Goal: Transaction & Acquisition: Book appointment/travel/reservation

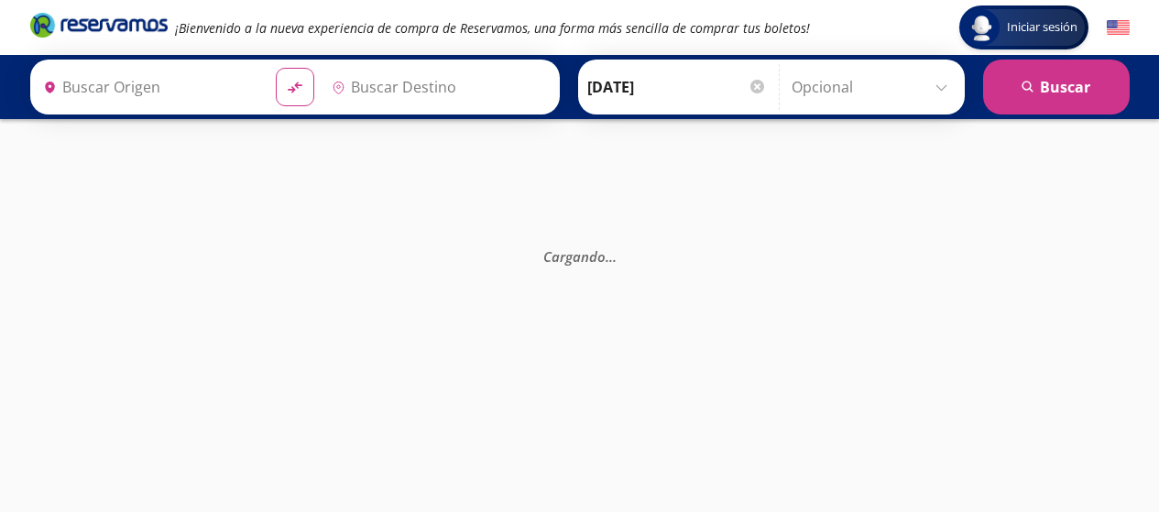
type input "Central Poniente, Distrito Federal"
type input "[GEOGRAPHIC_DATA], [GEOGRAPHIC_DATA]"
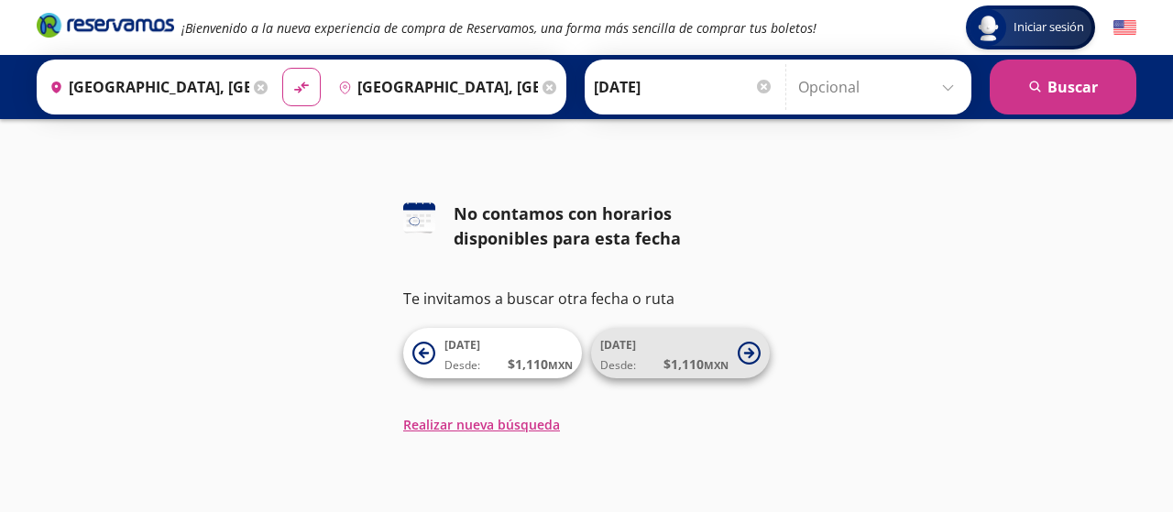
click at [698, 355] on span "$ 1,110 MXN" at bounding box center [696, 364] width 65 height 19
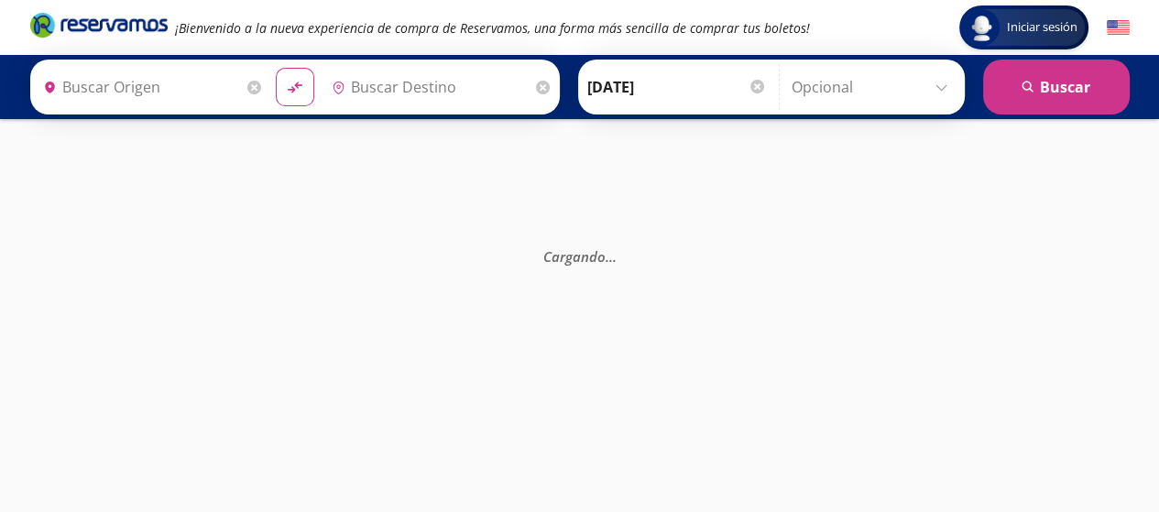
type input "Central Poniente, Distrito Federal"
type input "[GEOGRAPHIC_DATA], [GEOGRAPHIC_DATA]"
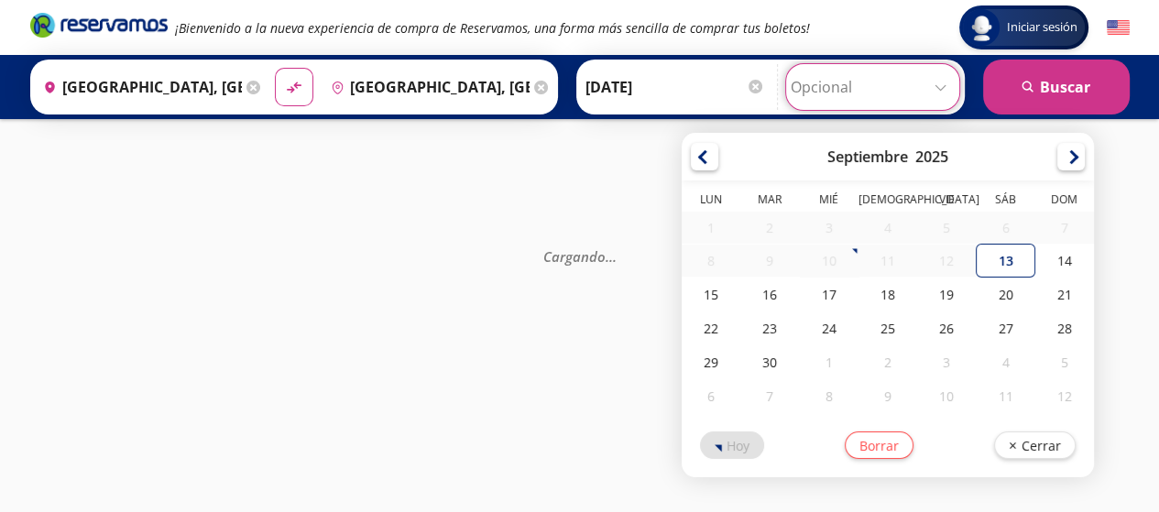
click at [937, 91] on input "Opcional" at bounding box center [873, 87] width 164 height 46
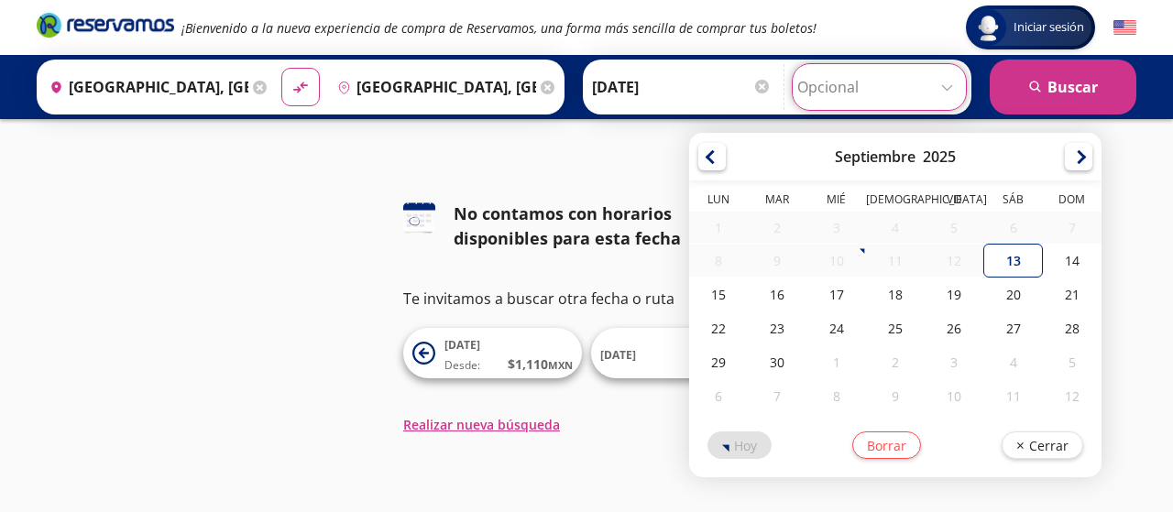
click at [934, 90] on input "Opcional" at bounding box center [879, 87] width 164 height 46
click at [952, 90] on input "Opcional" at bounding box center [879, 87] width 164 height 46
click at [1067, 97] on button "search Buscar" at bounding box center [1063, 87] width 147 height 55
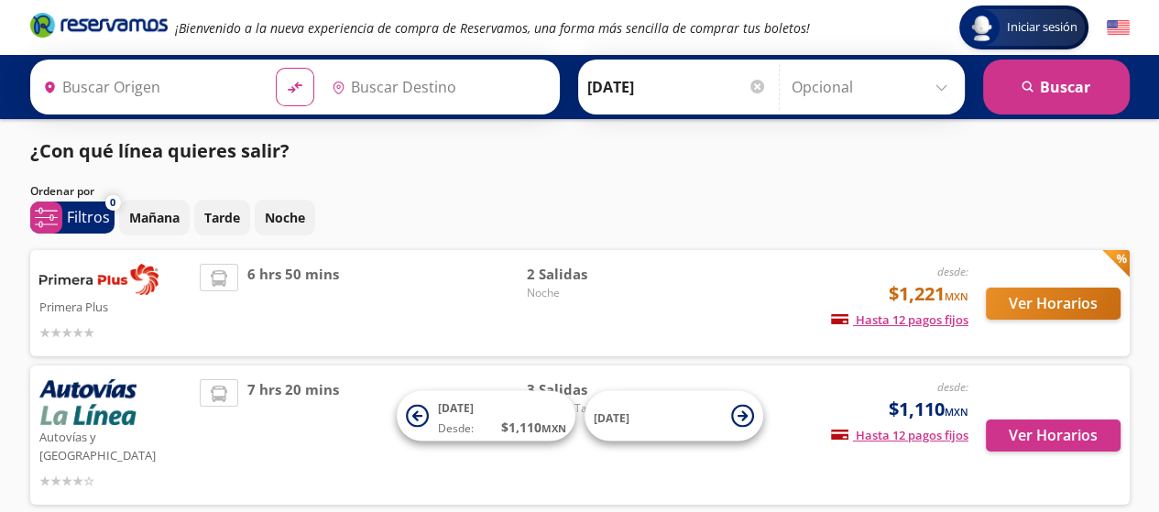
type input "Central Poniente, Distrito Federal"
type input "[GEOGRAPHIC_DATA], [GEOGRAPHIC_DATA]"
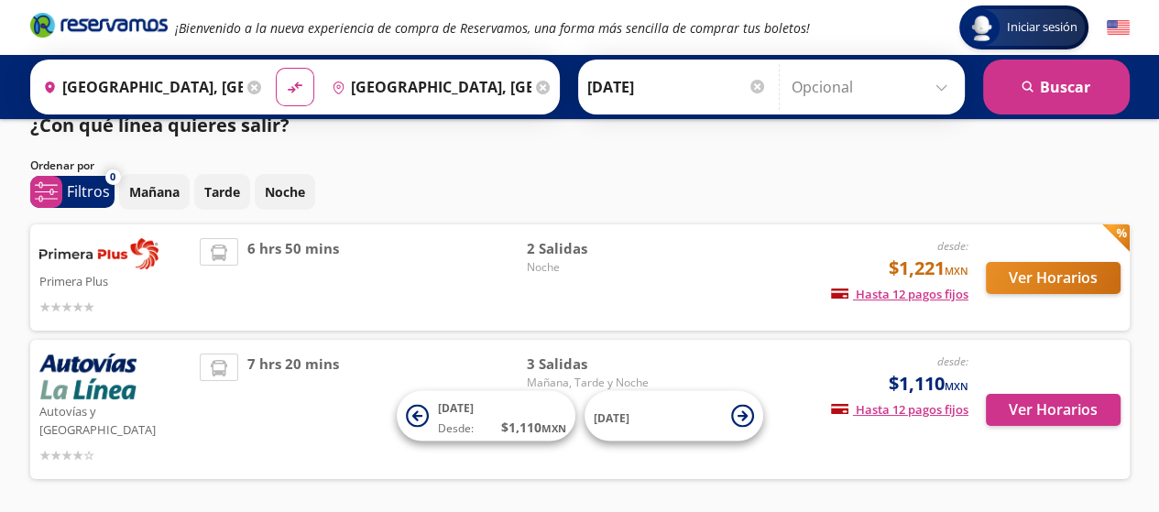
scroll to position [22, 0]
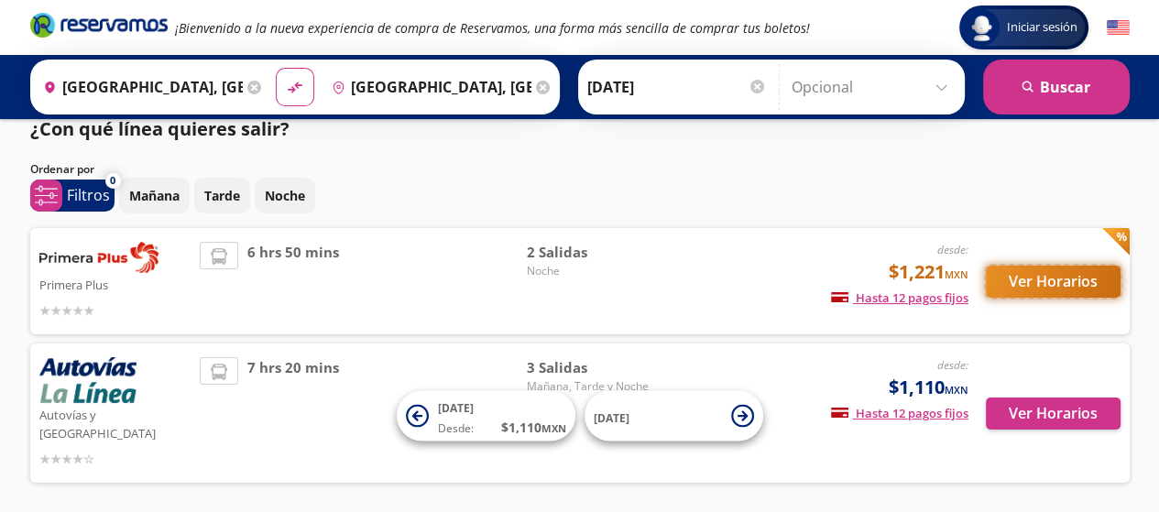
click at [1002, 280] on button "Ver Horarios" at bounding box center [1053, 282] width 135 height 32
